Goal: Information Seeking & Learning: Learn about a topic

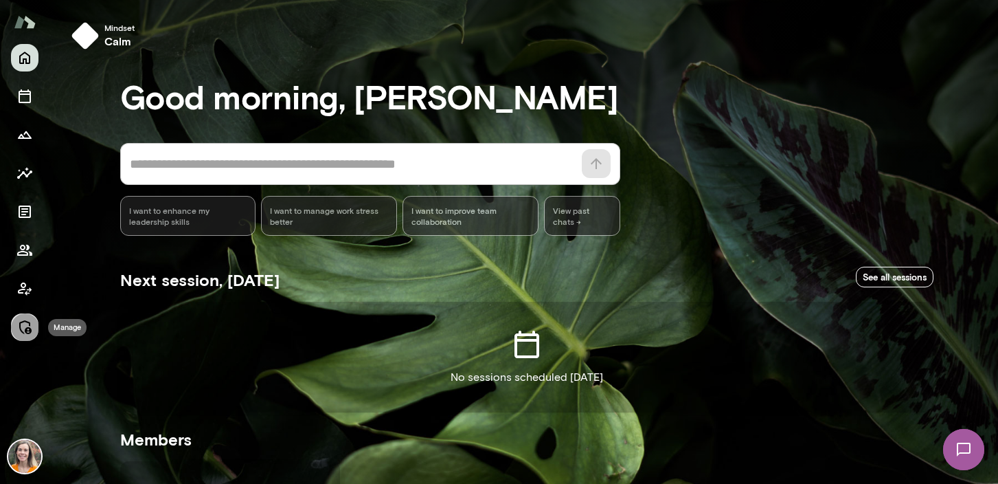
click at [25, 324] on icon "Manage" at bounding box center [24, 327] width 16 height 16
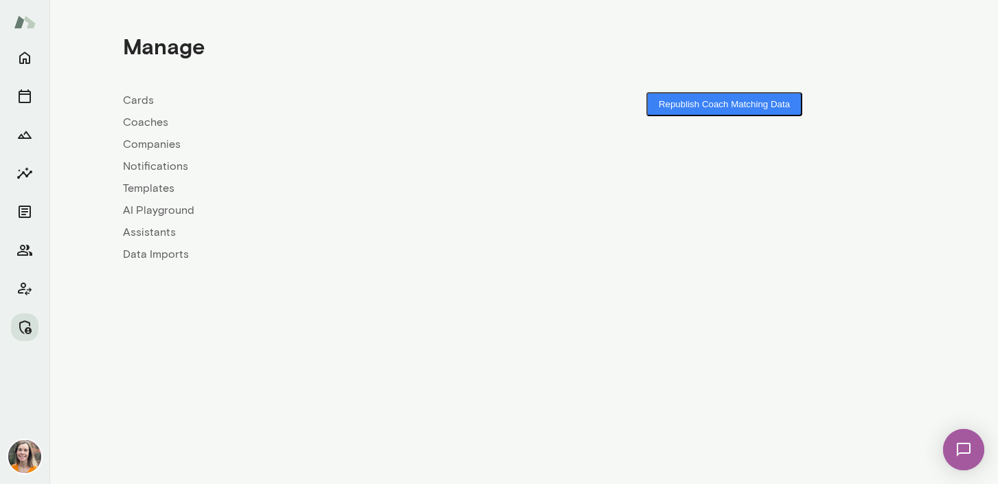
click at [150, 144] on link "Companies" at bounding box center [323, 144] width 401 height 16
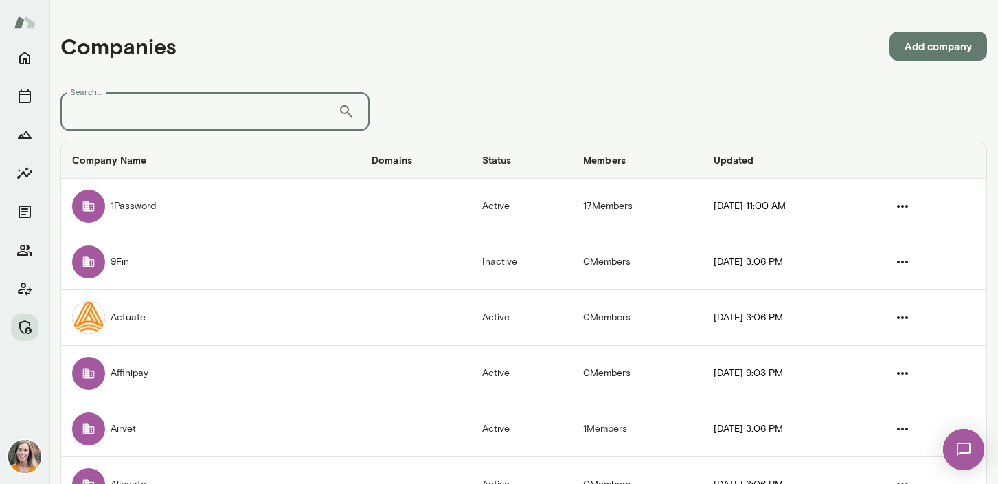
click at [144, 108] on input "Search..." at bounding box center [198, 111] width 277 height 38
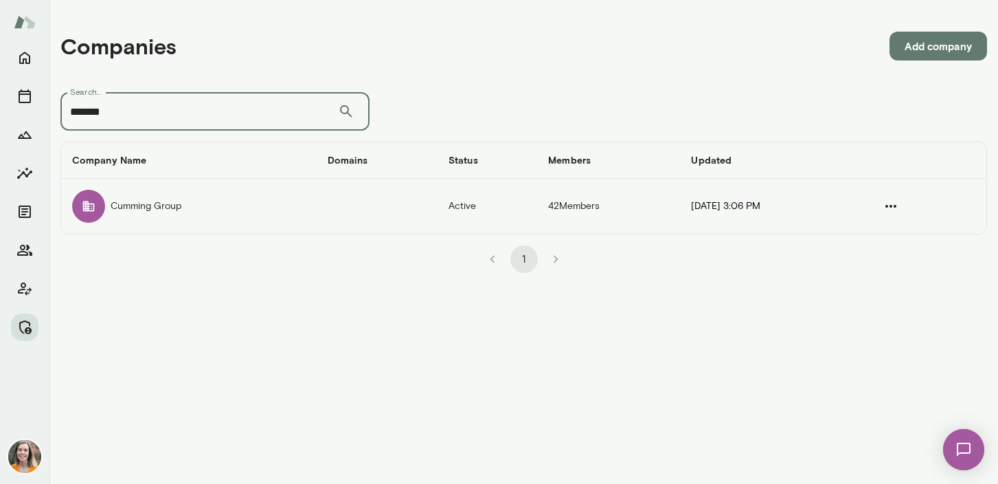
type input "*******"
click at [213, 203] on td "Cumming Group" at bounding box center [188, 206] width 255 height 55
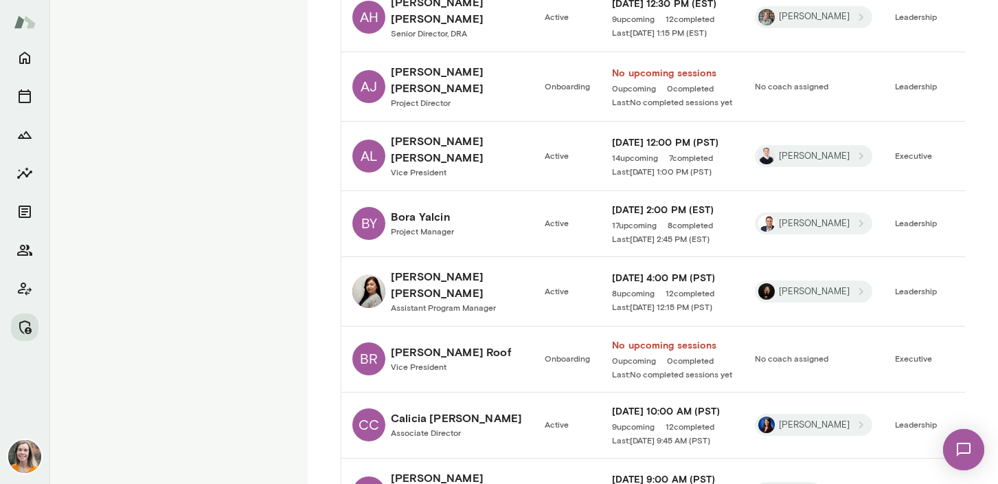
click at [433, 268] on h6 "[PERSON_NAME]" at bounding box center [457, 284] width 132 height 33
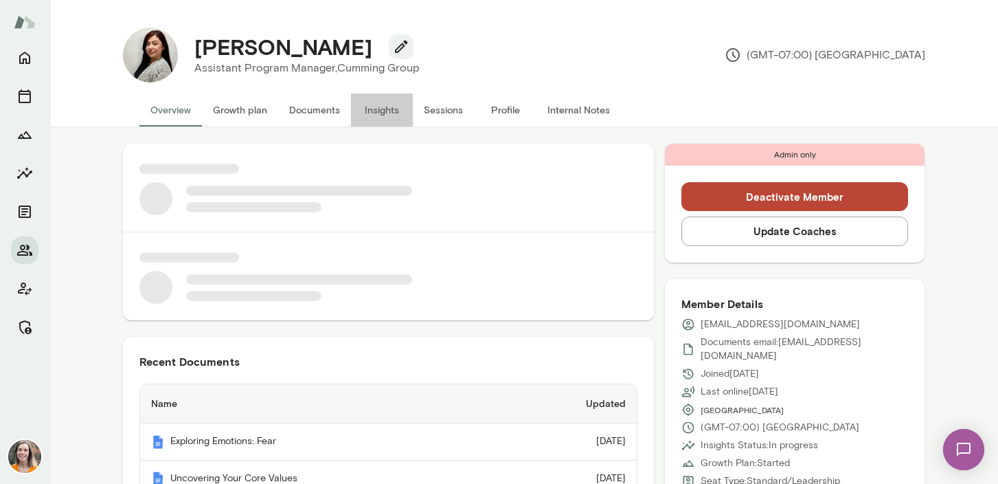
click at [386, 109] on button "Insights" at bounding box center [382, 109] width 62 height 33
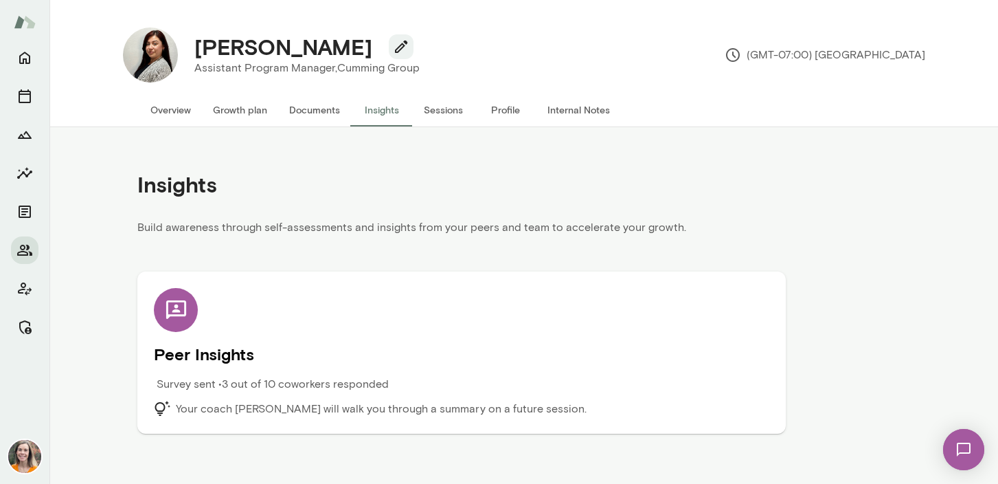
click at [503, 370] on div "Peer Insights Survey sent • 3 out of 10 coworkers responded Your coach [PERSON_…" at bounding box center [461, 352] width 615 height 129
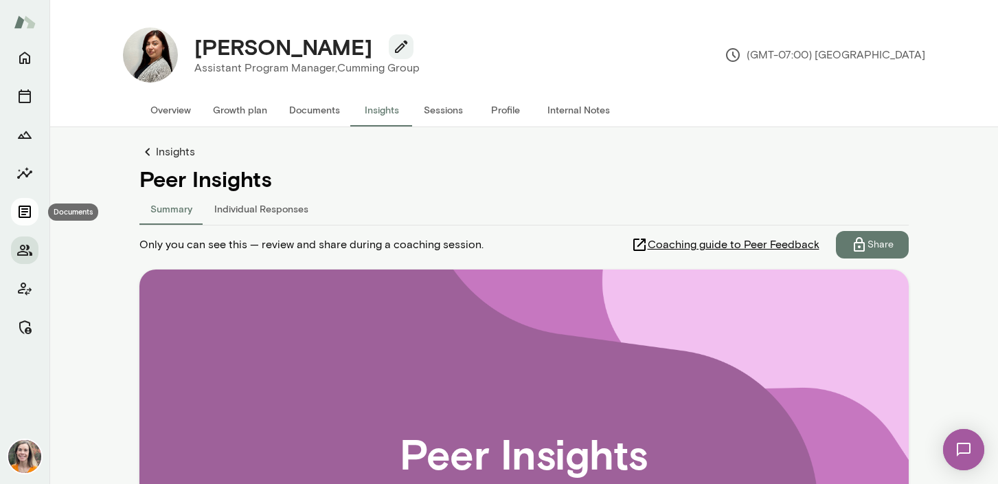
click at [24, 209] on icon "Documents" at bounding box center [25, 211] width 12 height 12
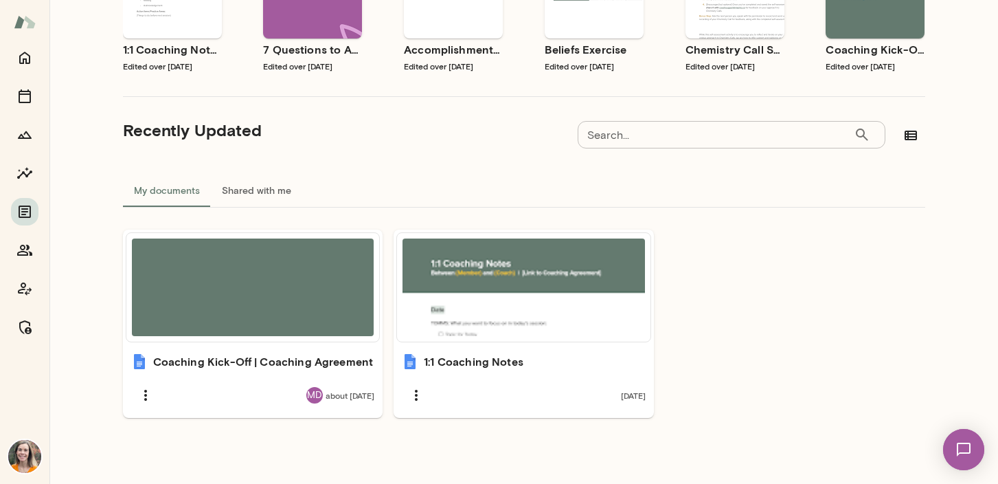
scroll to position [26, 0]
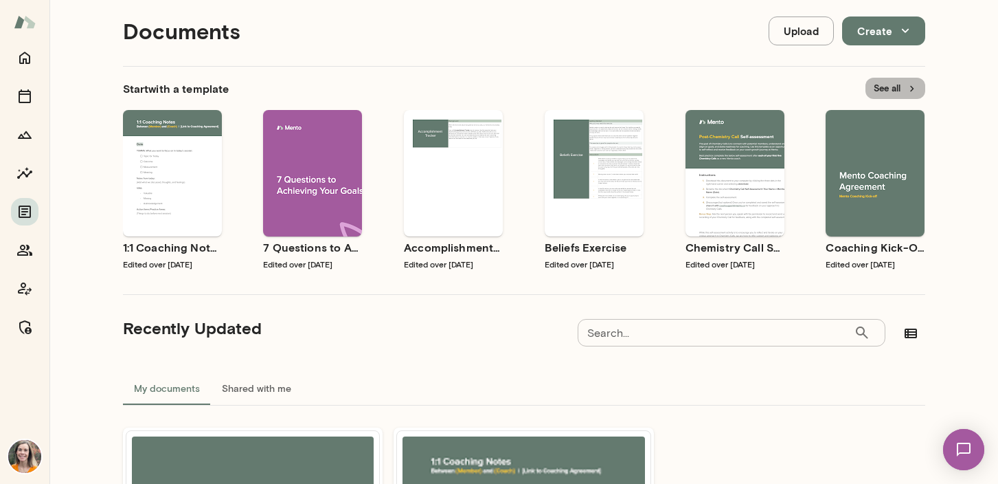
click at [891, 85] on button "See all" at bounding box center [895, 88] width 60 height 21
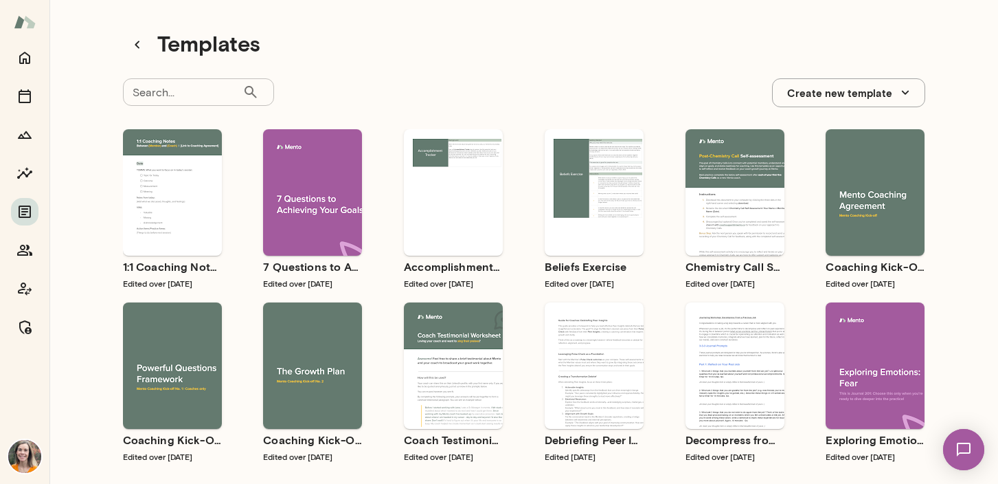
scroll to position [74, 0]
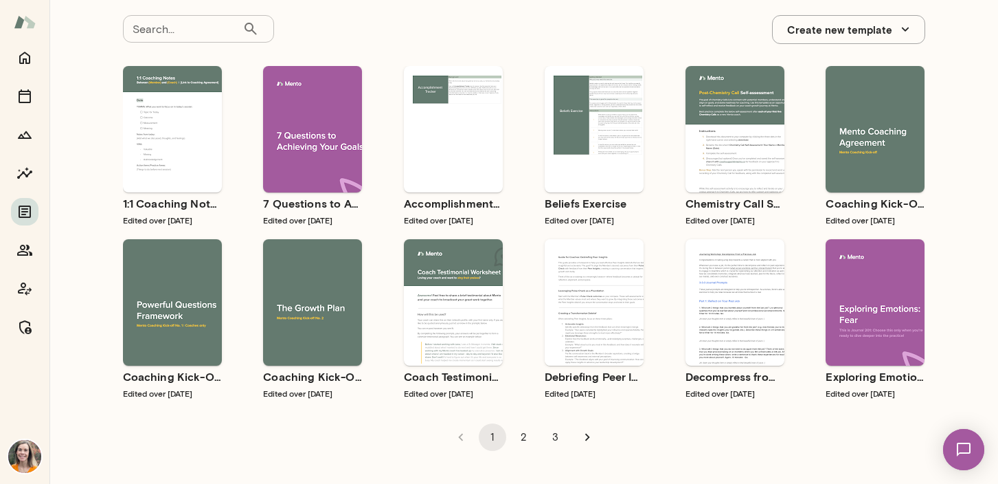
click at [604, 315] on span "Preview" at bounding box center [602, 313] width 31 height 11
